Goal: Task Accomplishment & Management: Use online tool/utility

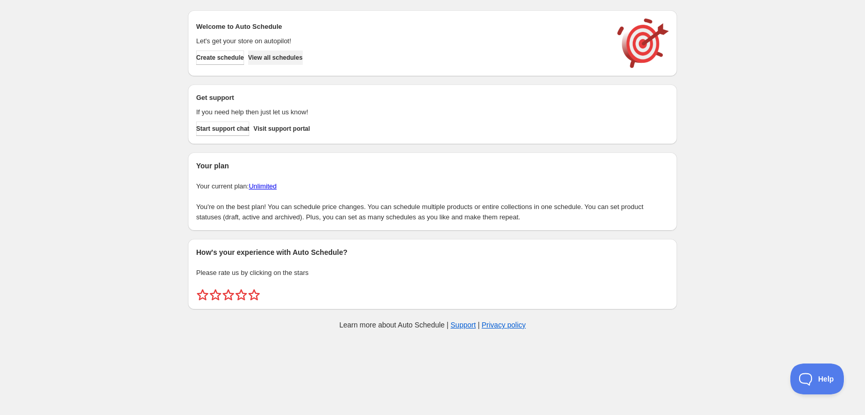
click at [272, 60] on span "View all schedules" at bounding box center [275, 58] width 55 height 8
click at [227, 60] on span "Create schedule" at bounding box center [220, 58] width 48 height 8
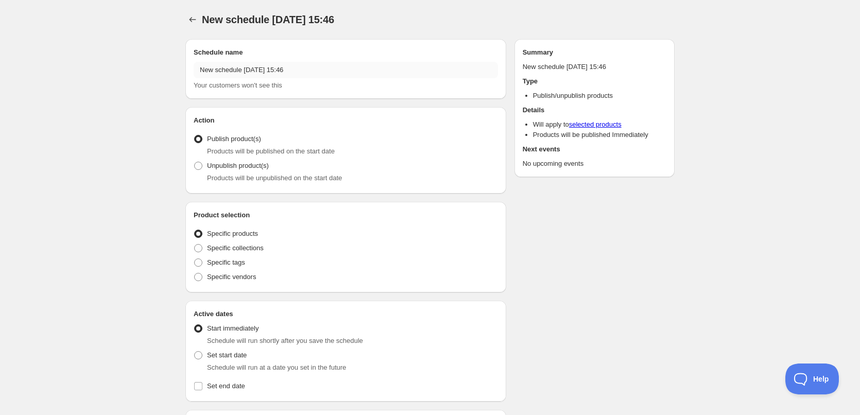
radio input "true"
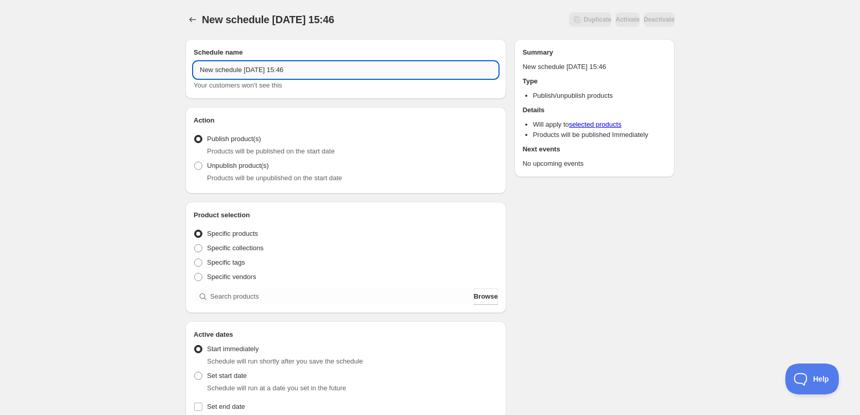
click at [277, 72] on input "New schedule [DATE] 15:46" at bounding box center [346, 70] width 304 height 16
type input "[DATE]"
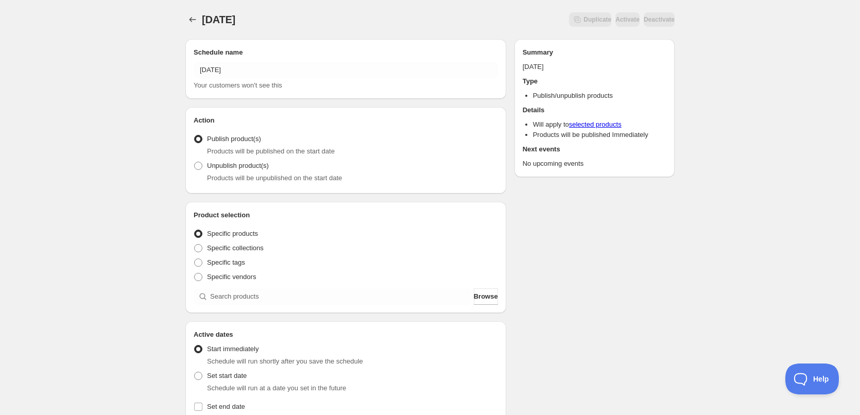
click at [158, 144] on div "[DATE]. This page is ready [DATE] Duplicate Activate Deactivate More actions Du…" at bounding box center [430, 392] width 860 height 785
click at [231, 265] on span "Specific tags" at bounding box center [226, 263] width 38 height 8
click at [195, 259] on input "Specific tags" at bounding box center [194, 259] width 1 height 1
radio input "true"
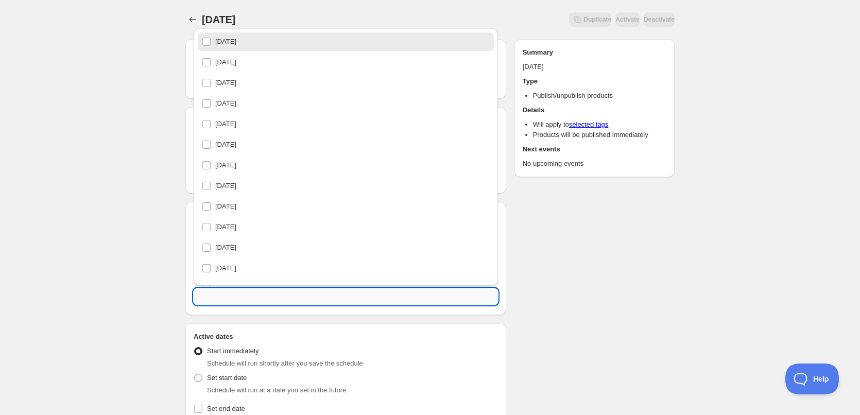
click at [242, 295] on input "text" at bounding box center [346, 296] width 304 height 16
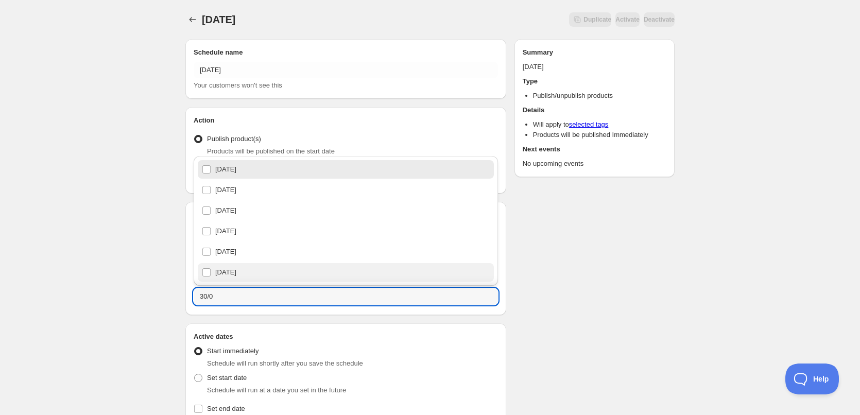
click at [250, 272] on div "[DATE]" at bounding box center [346, 272] width 288 height 14
type input "[DATE]"
checkbox input "true"
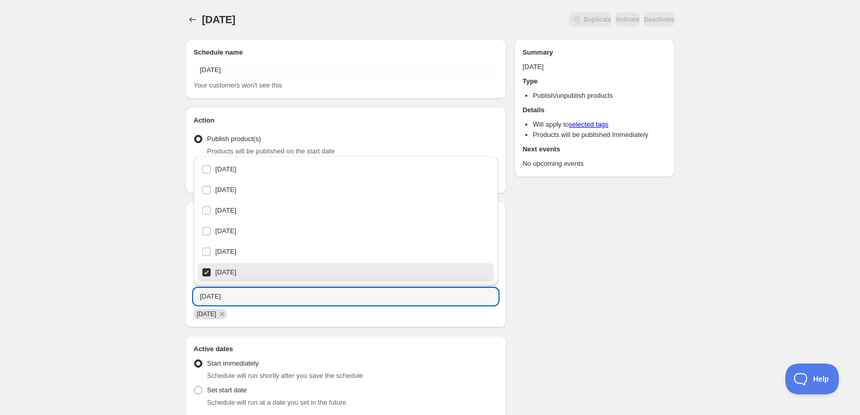
type input "[DATE]"
click at [105, 261] on div "[DATE]. This page is ready [DATE] Duplicate Activate Deactivate More actions Du…" at bounding box center [430, 399] width 860 height 799
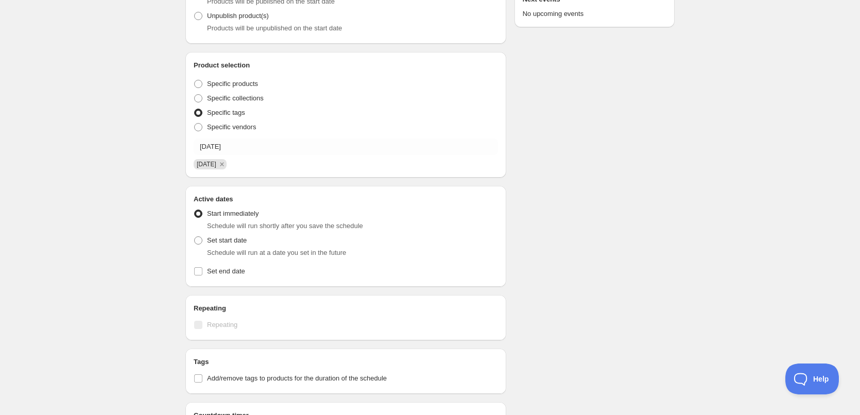
scroll to position [155, 0]
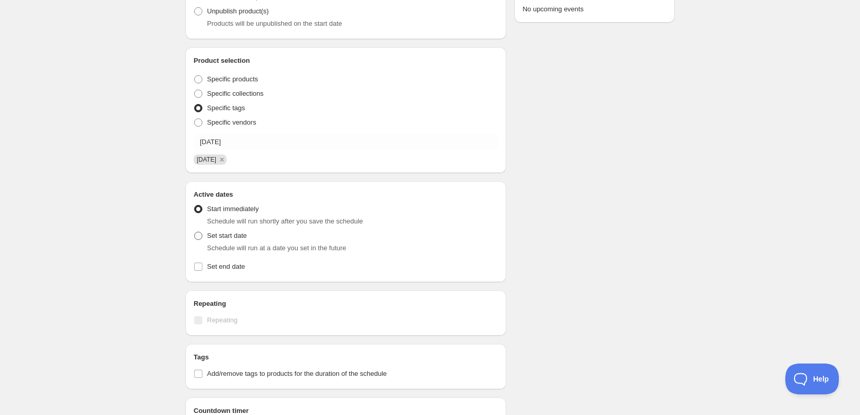
click at [202, 232] on span at bounding box center [198, 235] width 9 height 9
click at [195, 232] on input "Set start date" at bounding box center [194, 232] width 1 height 1
radio input "true"
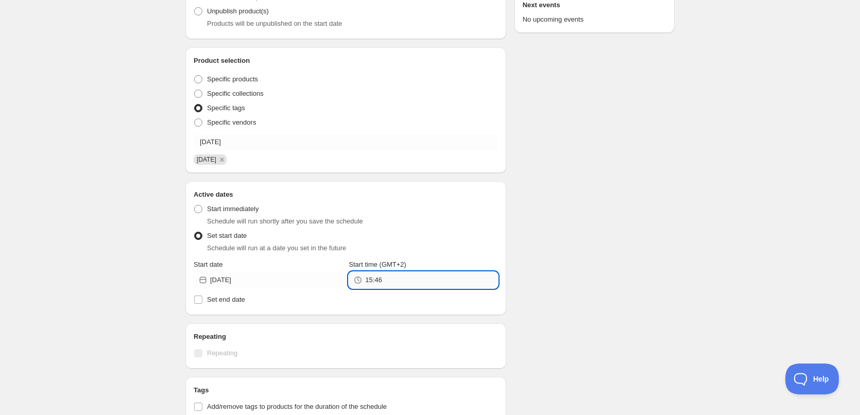
click at [385, 286] on input "15:46" at bounding box center [431, 280] width 132 height 16
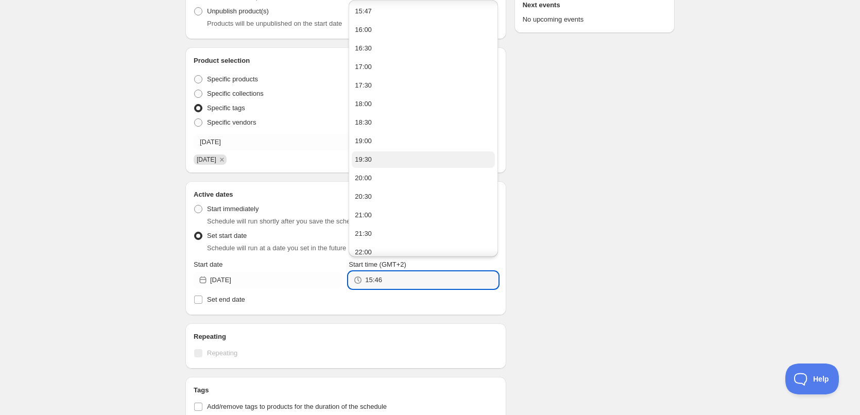
scroll to position [62, 0]
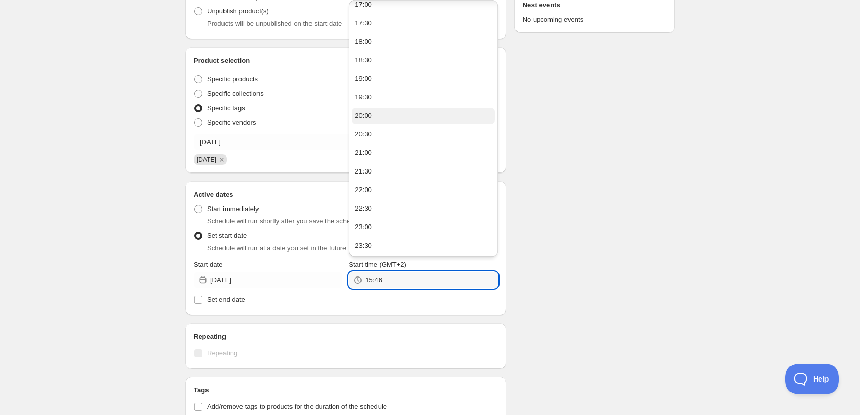
click at [373, 110] on button "20:00" at bounding box center [423, 116] width 143 height 16
type input "20:00"
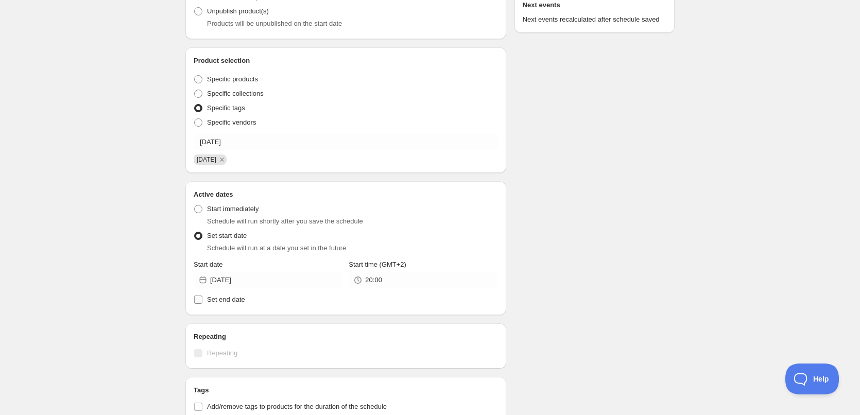
click at [228, 300] on span "Set end date" at bounding box center [226, 300] width 38 height 8
click at [202, 300] on input "Set end date" at bounding box center [198, 300] width 8 height 8
checkbox input "true"
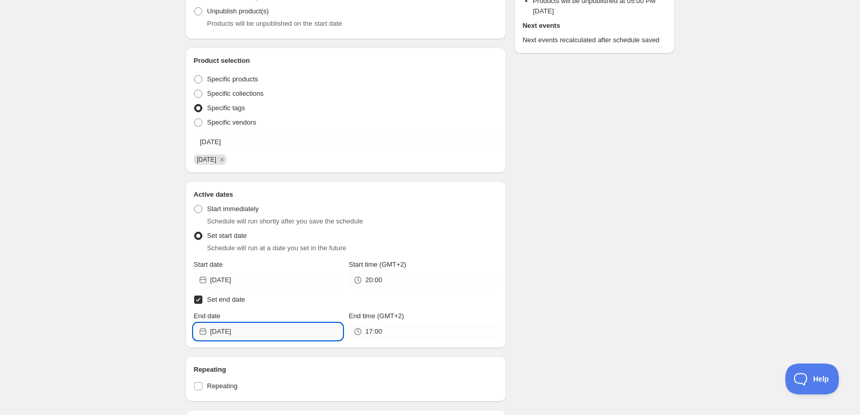
click at [275, 330] on input "[DATE]" at bounding box center [276, 331] width 132 height 16
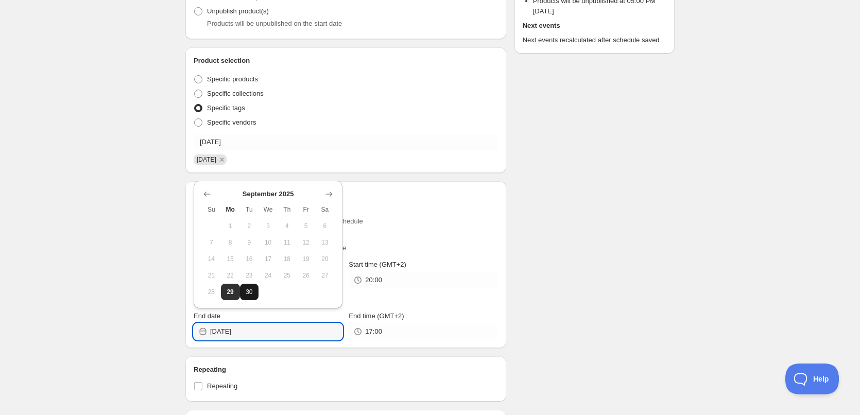
click at [244, 287] on button "30" at bounding box center [249, 292] width 19 height 16
type input "[DATE]"
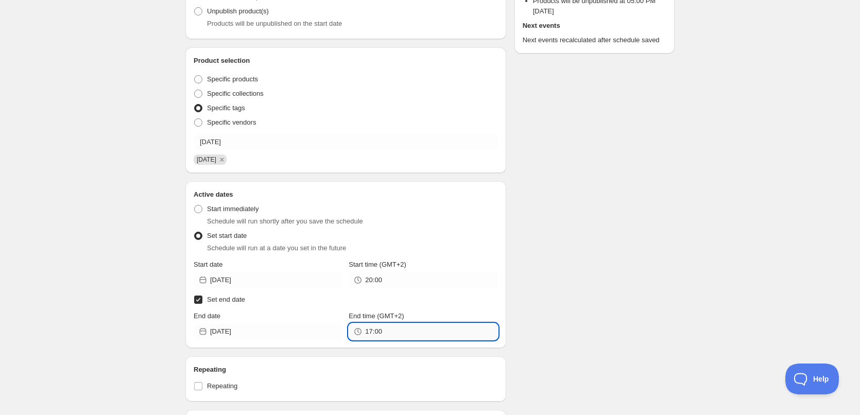
click at [423, 329] on input "17:00" at bounding box center [431, 331] width 132 height 16
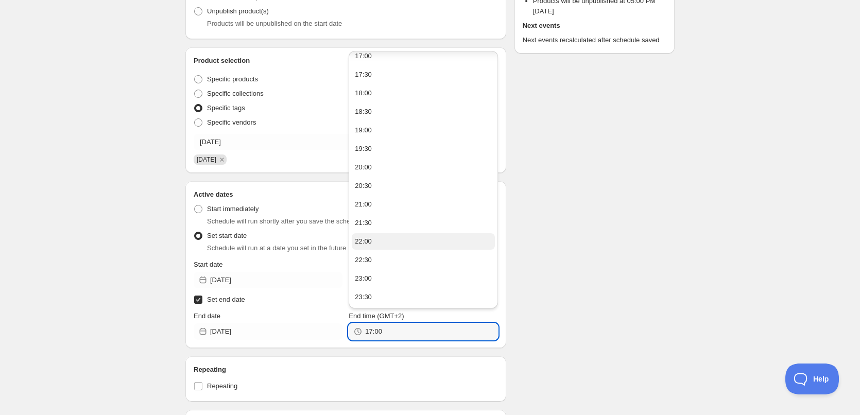
click at [387, 237] on button "22:00" at bounding box center [423, 241] width 143 height 16
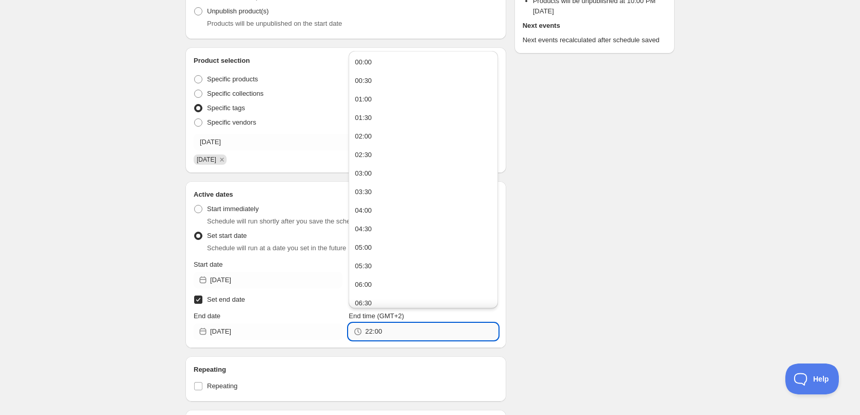
click at [377, 334] on input "22:00" at bounding box center [431, 331] width 132 height 16
type input "22:10"
click at [568, 297] on div "Schedule name [DATE] Your customers won't see this Action Action Publish produc…" at bounding box center [426, 307] width 498 height 863
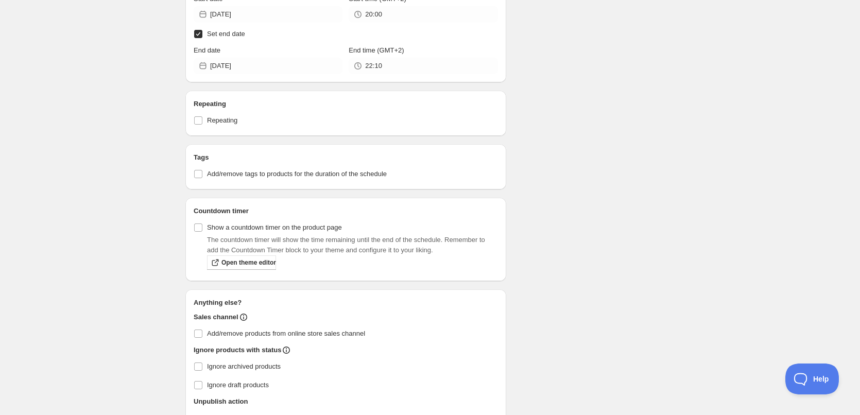
scroll to position [499, 0]
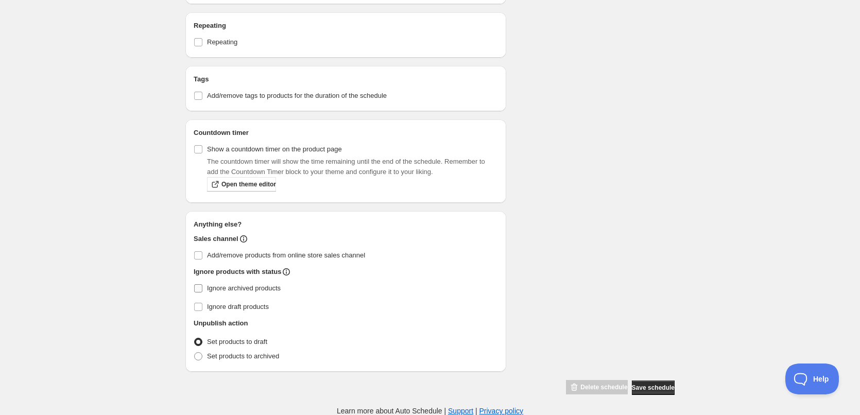
click at [199, 291] on input "Ignore archived products" at bounding box center [198, 288] width 8 height 8
checkbox input "true"
click at [196, 355] on span at bounding box center [198, 356] width 8 height 8
click at [195, 353] on input "Set products to archived" at bounding box center [194, 352] width 1 height 1
radio input "true"
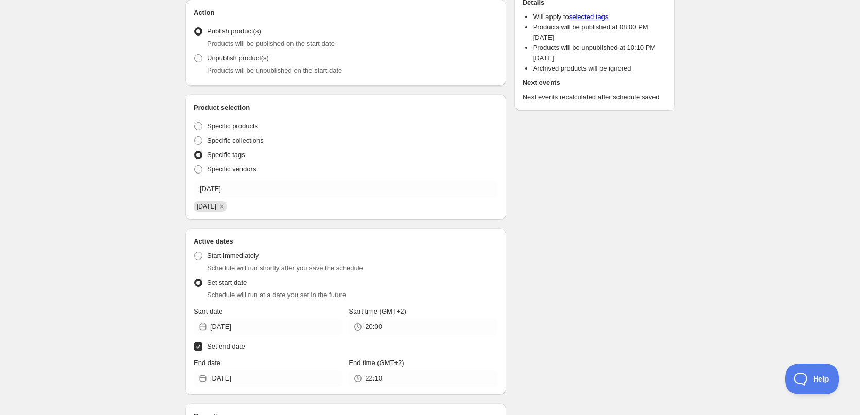
scroll to position [87, 0]
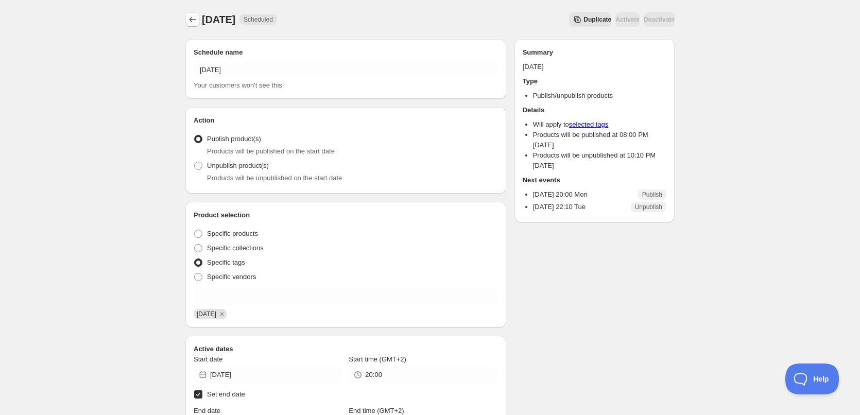
click at [188, 15] on icon "Schedules" at bounding box center [193, 19] width 10 height 10
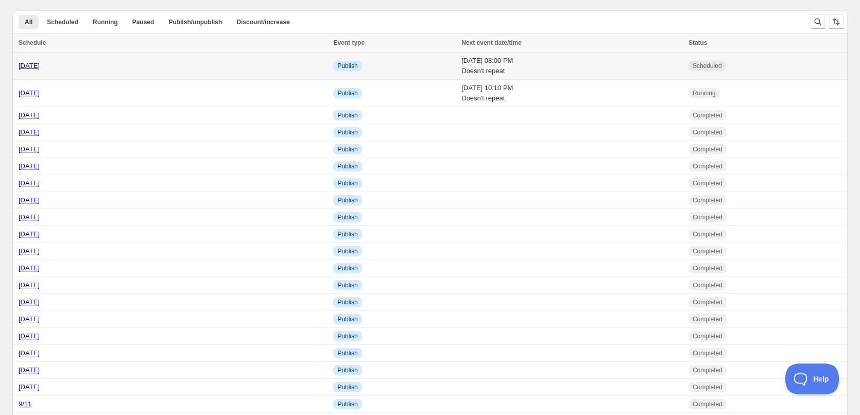
click at [380, 69] on td "Info Publish" at bounding box center [394, 66] width 128 height 27
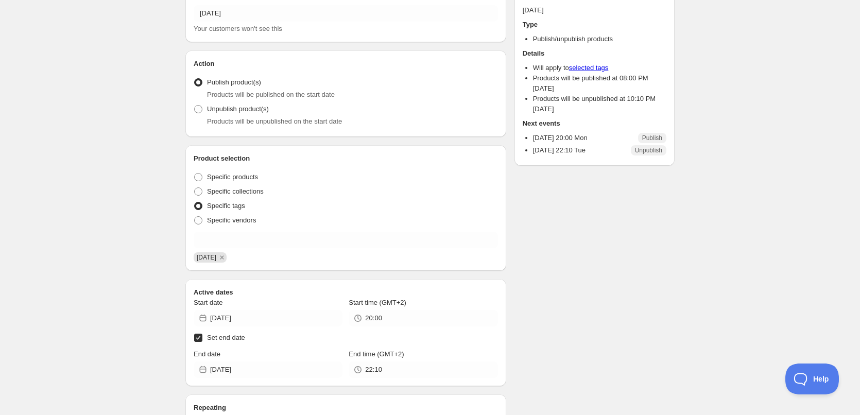
scroll to position [155, 0]
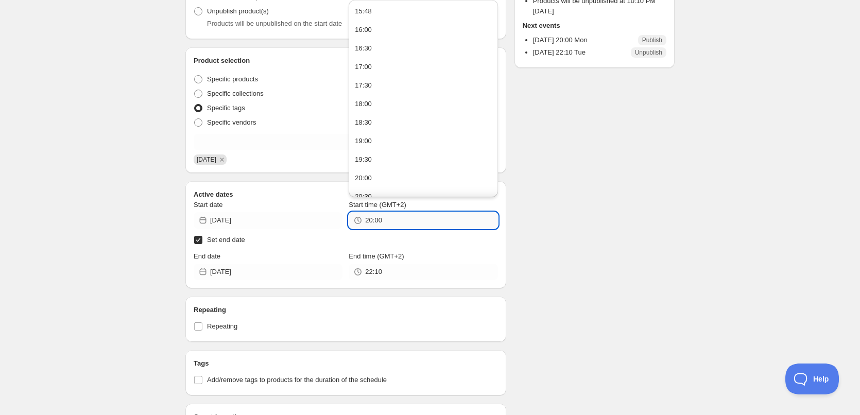
click at [421, 221] on input "20:00" at bounding box center [431, 220] width 132 height 16
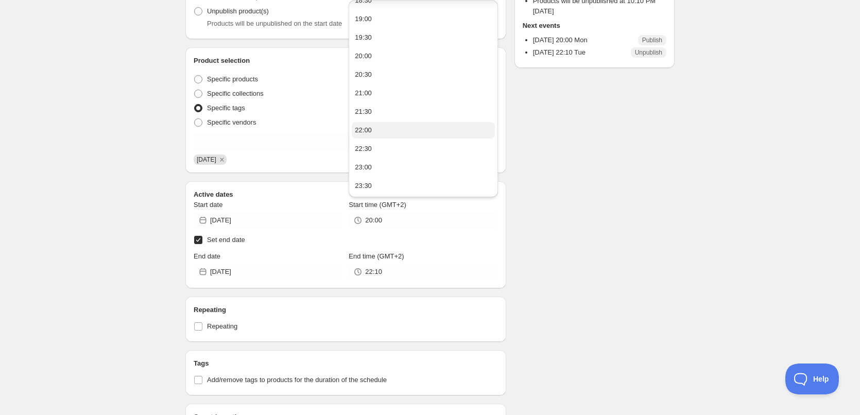
click at [379, 131] on button "22:00" at bounding box center [423, 130] width 143 height 16
type input "22:00"
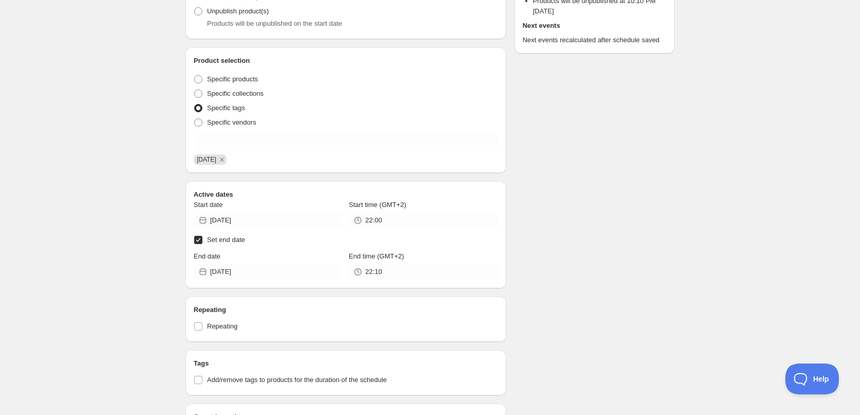
click at [570, 211] on div "Schedule name [DATE] Your customers won't see this Action Action Publish produc…" at bounding box center [426, 278] width 498 height 804
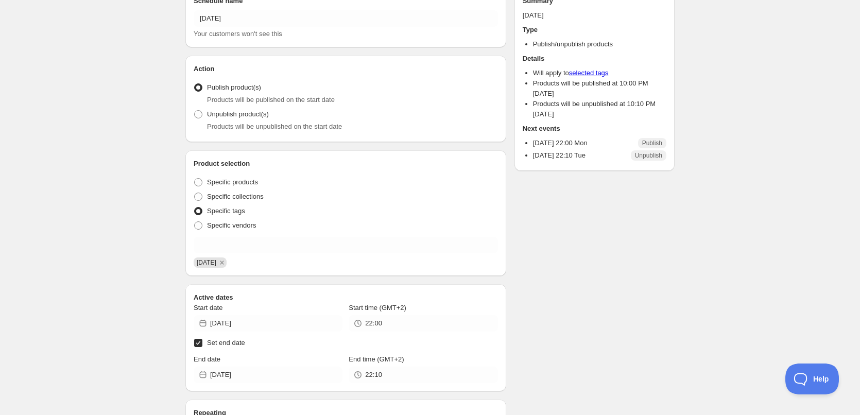
scroll to position [0, 0]
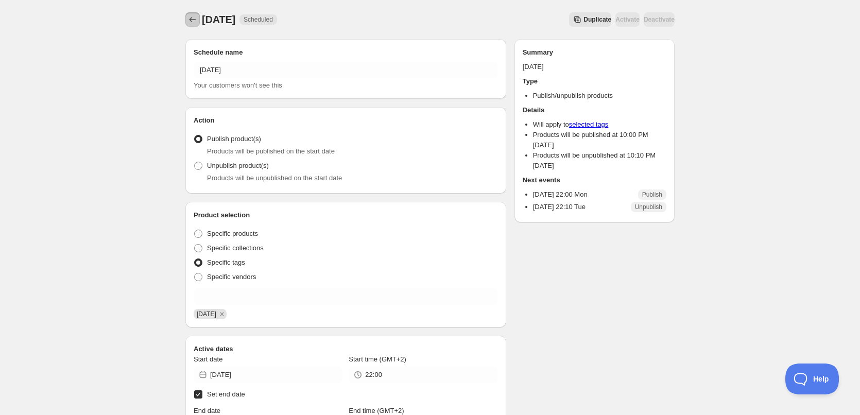
click at [193, 16] on icon "Schedules" at bounding box center [193, 19] width 10 height 10
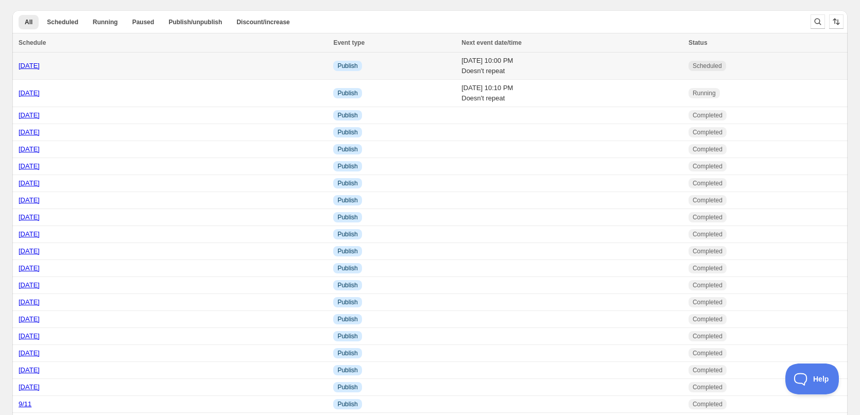
click at [541, 68] on td "[DATE] 10:00 PM Doesn't repeat" at bounding box center [571, 66] width 227 height 27
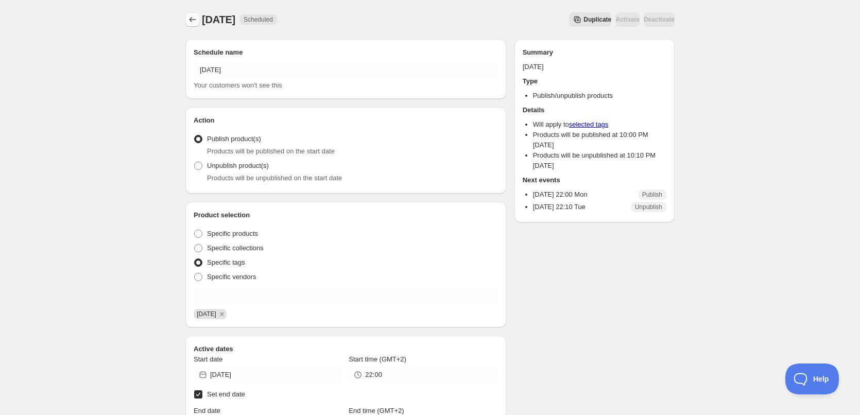
click at [197, 24] on icon "Schedules" at bounding box center [193, 19] width 10 height 10
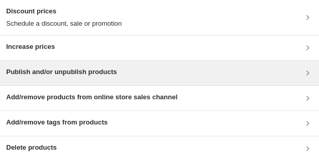
click at [78, 66] on div "Publish and/or unpublish products" at bounding box center [159, 73] width 319 height 25
